Goal: Task Accomplishment & Management: Complete application form

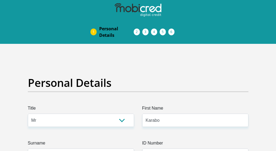
select select "Mr"
select select "1"
select select "ZAF"
select select "eng"
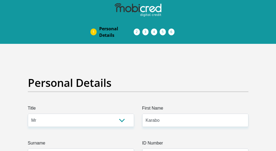
select select "2"
select select "Western Cape"
select select "0"
select select "Rented"
select select "17"
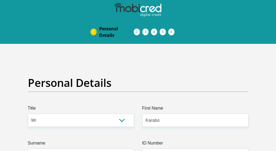
select select "Licenced Professional"
select select "6"
select select "1"
